Goal: Understand process/instructions: Learn how to perform a task or action

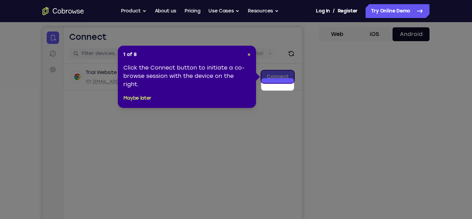
scroll to position [38, 0]
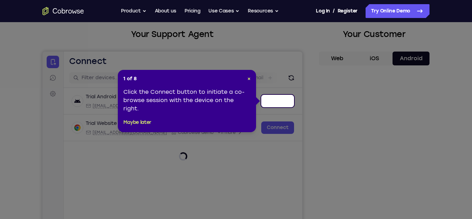
click at [251, 79] on div "1 of 8 × Click the Connect button to initiate a co-browse session with the devi…" at bounding box center [187, 101] width 138 height 62
click at [249, 79] on span "×" at bounding box center [249, 79] width 3 height 6
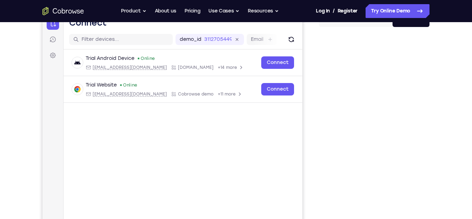
scroll to position [91, 0]
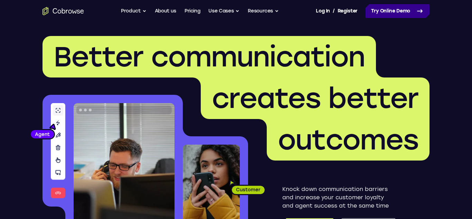
click at [407, 11] on link "Try Online Demo" at bounding box center [398, 11] width 64 height 14
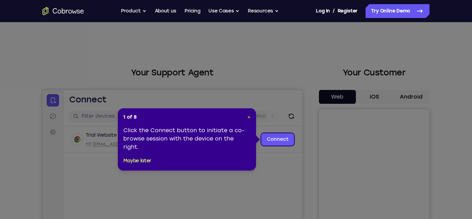
click at [249, 116] on span "×" at bounding box center [249, 117] width 3 height 6
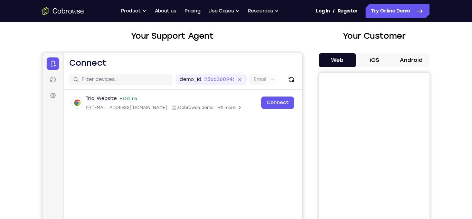
scroll to position [37, 0]
click at [419, 58] on button "Android" at bounding box center [411, 60] width 37 height 14
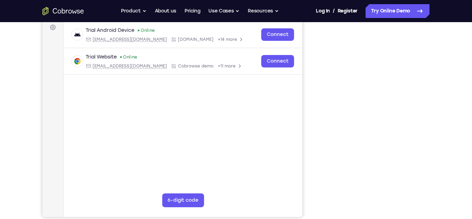
scroll to position [103, 0]
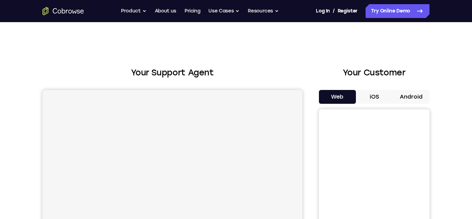
click at [414, 95] on button "Android" at bounding box center [411, 97] width 37 height 14
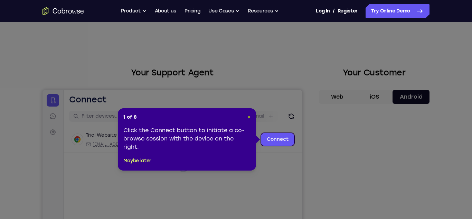
click at [248, 114] on span "×" at bounding box center [249, 117] width 3 height 6
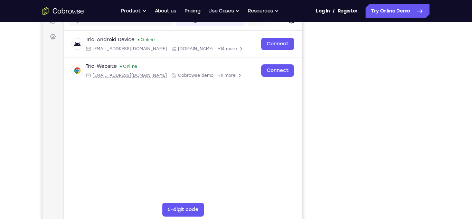
scroll to position [98, 0]
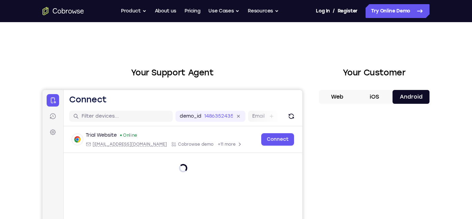
click at [411, 101] on button "Android" at bounding box center [411, 97] width 37 height 14
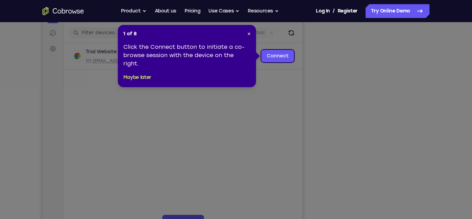
scroll to position [84, 0]
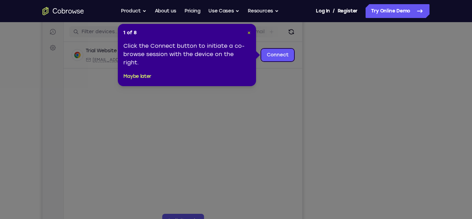
click at [249, 32] on span "×" at bounding box center [249, 33] width 3 height 6
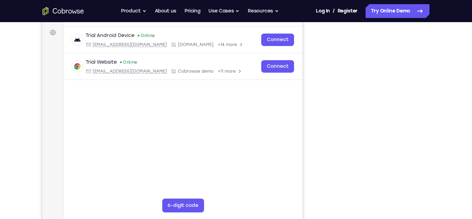
scroll to position [116, 0]
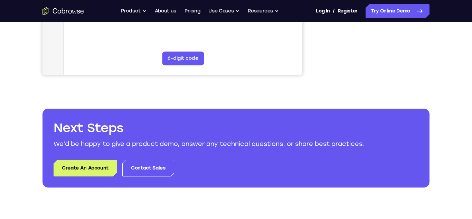
click at [353, 124] on h2 "Next Steps" at bounding box center [236, 128] width 365 height 17
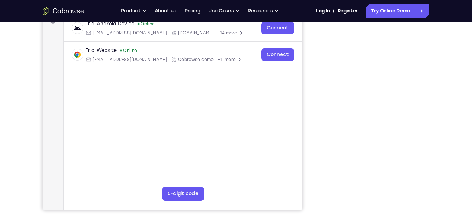
scroll to position [111, 0]
